Goal: Information Seeking & Learning: Learn about a topic

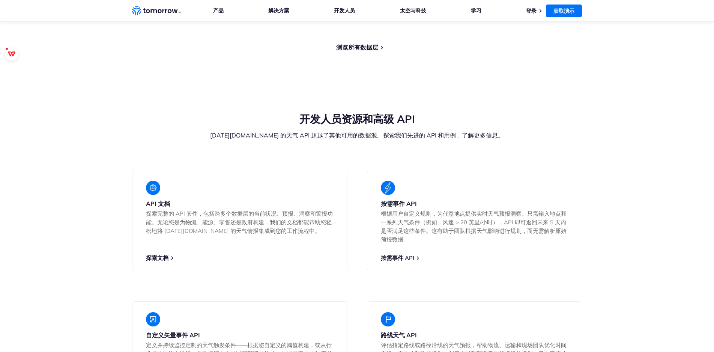
scroll to position [975, 0]
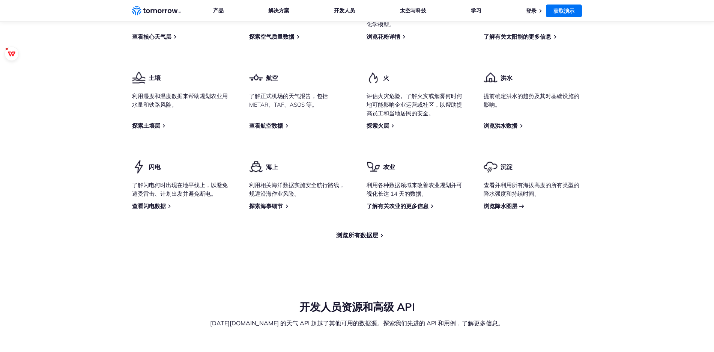
click at [500, 202] on font "浏览降水图层" at bounding box center [501, 205] width 34 height 7
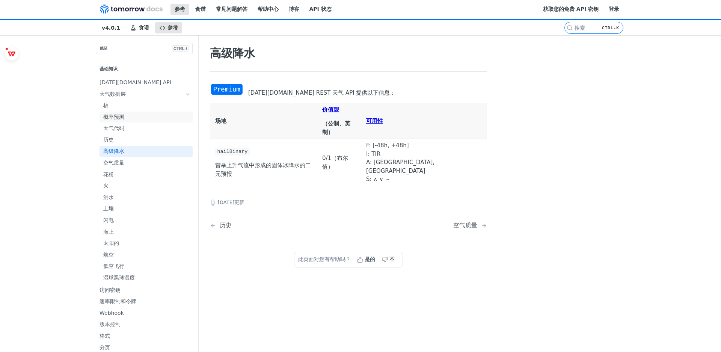
click at [99, 123] on link "概率预测" at bounding box center [145, 116] width 93 height 11
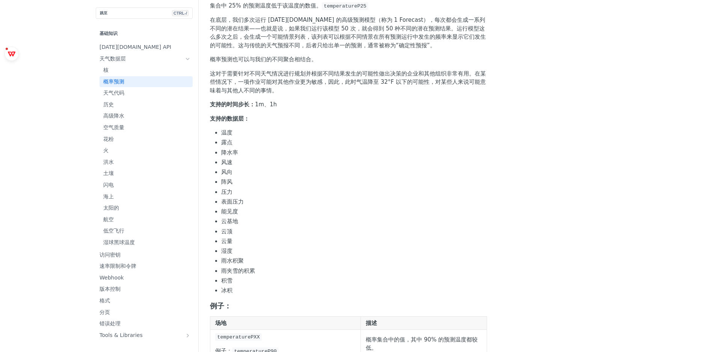
scroll to position [150, 0]
